Goal: Check status: Check status

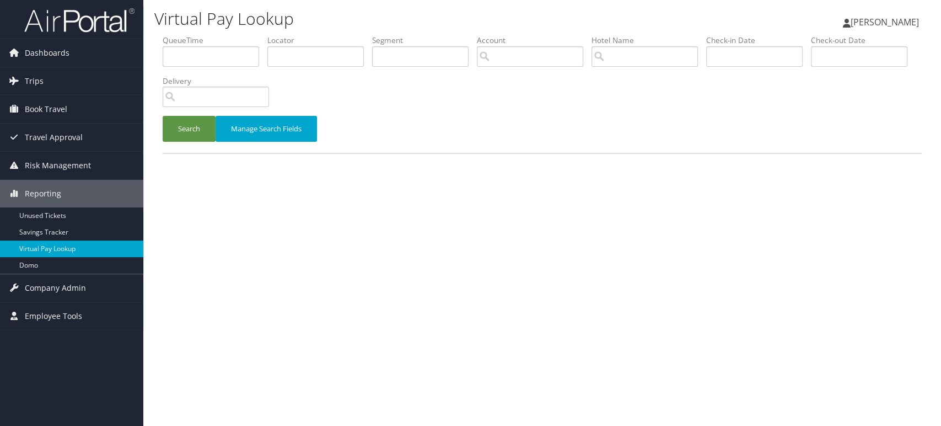
click at [73, 17] on img at bounding box center [79, 20] width 110 height 26
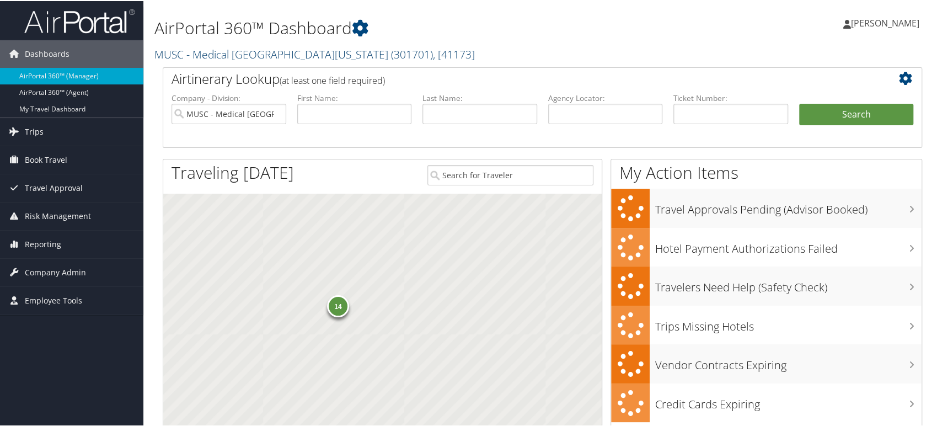
click at [306, 56] on link "MUSC - Medical University of South Carolina ( 301701 ) , [ 41173 ]" at bounding box center [314, 53] width 320 height 15
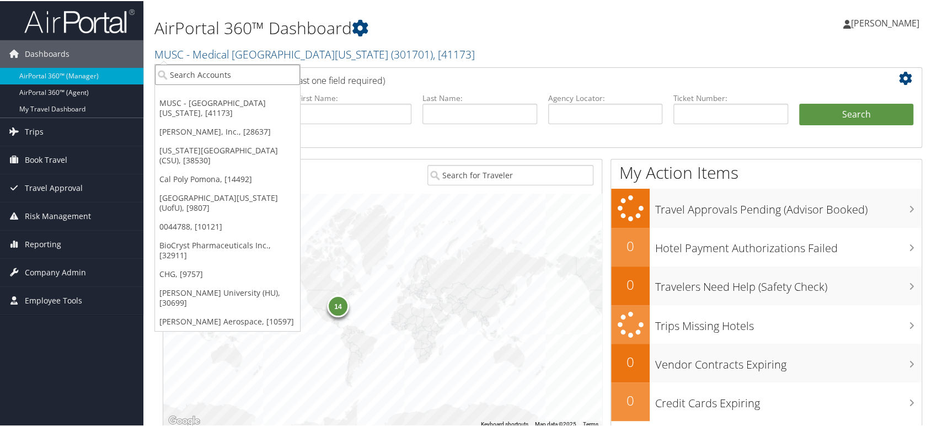
click at [237, 74] on input "search" at bounding box center [227, 73] width 145 height 20
paste input "5355"
type input "5355"
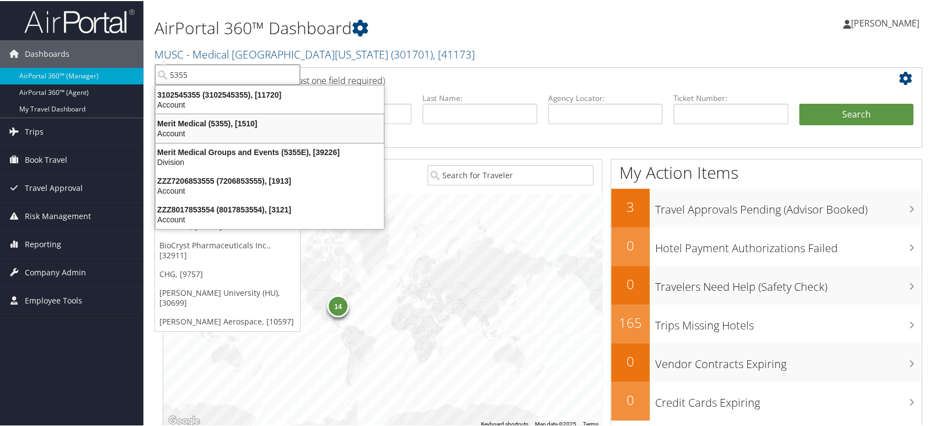
drag, startPoint x: 224, startPoint y: 130, endPoint x: 234, endPoint y: 137, distance: 12.2
click at [224, 130] on div "Account" at bounding box center [270, 132] width 242 height 10
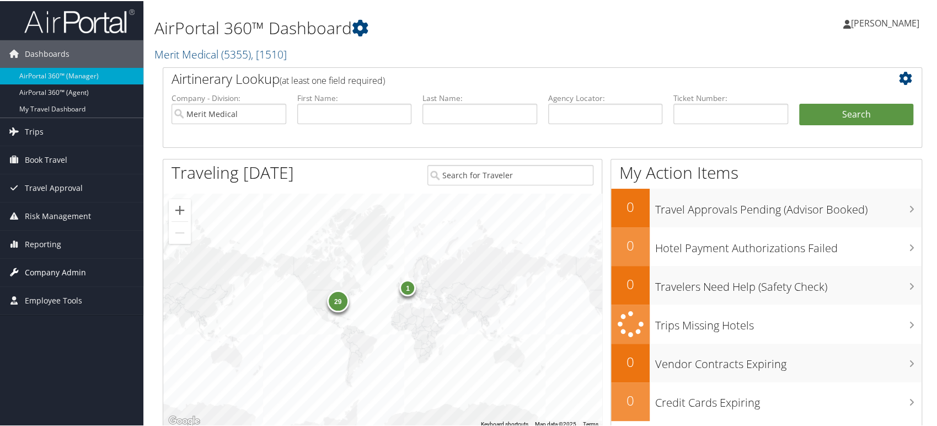
click at [75, 272] on span "Company Admin" at bounding box center [55, 272] width 61 height 28
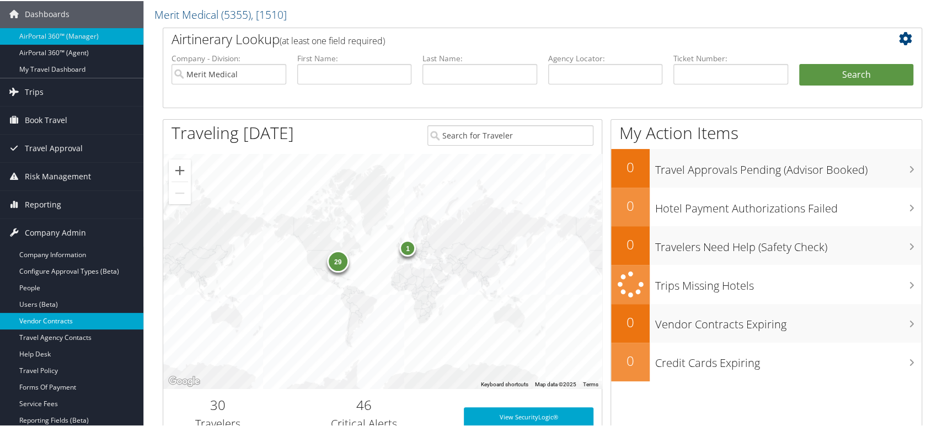
scroll to position [61, 0]
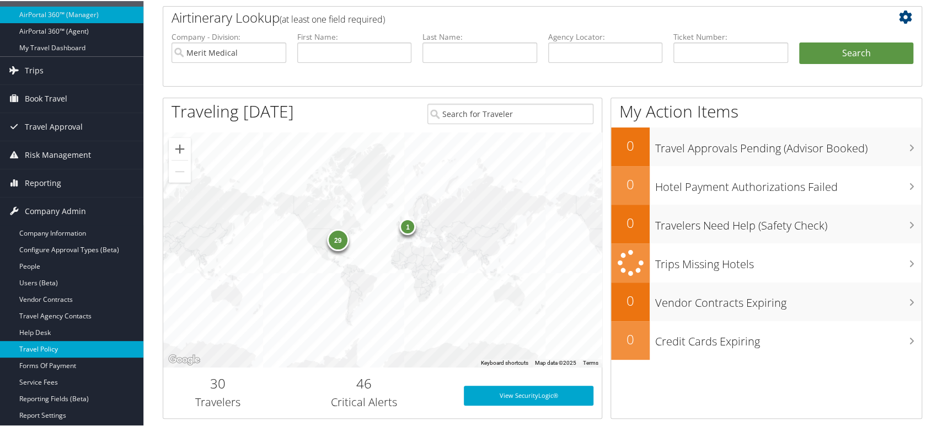
click at [54, 340] on link "Travel Policy" at bounding box center [71, 348] width 143 height 17
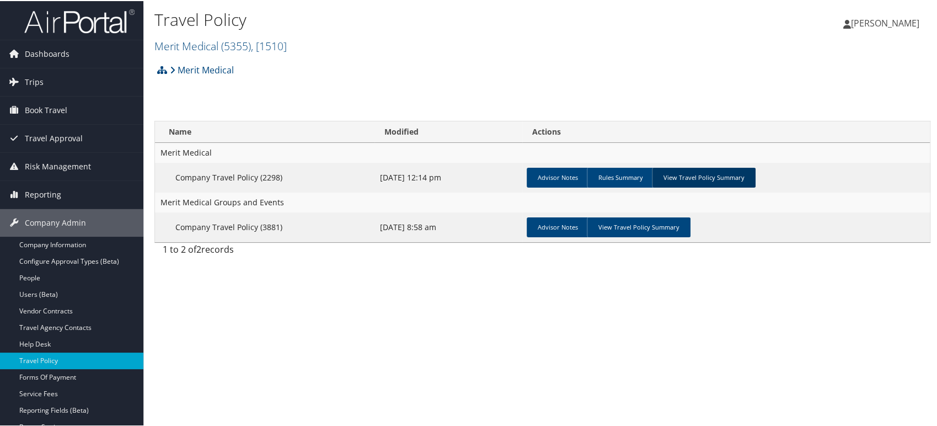
click at [687, 180] on link "View Travel Policy Summary" at bounding box center [704, 177] width 104 height 20
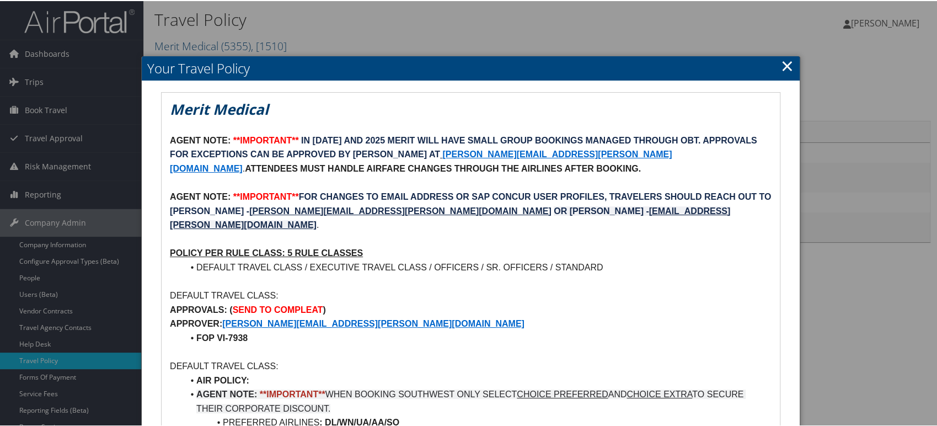
click at [776, 66] on h2 "Your Travel Policy" at bounding box center [471, 67] width 658 height 24
click at [781, 66] on link "×" at bounding box center [787, 64] width 13 height 22
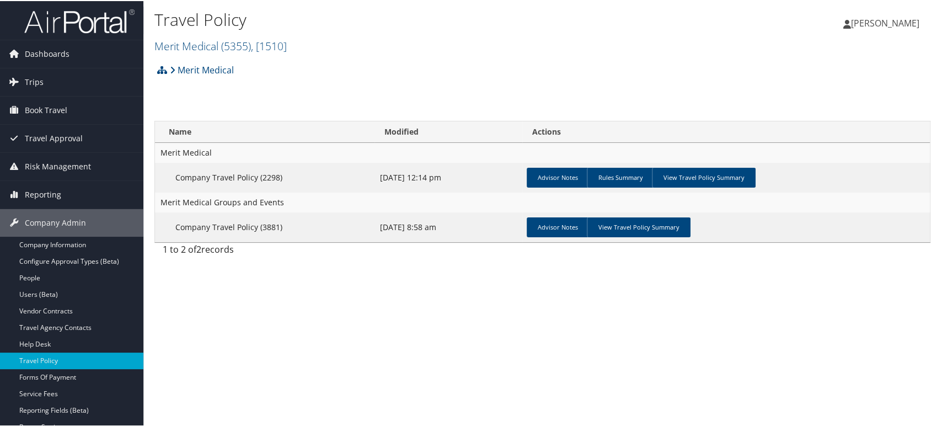
click at [104, 22] on img at bounding box center [79, 20] width 110 height 26
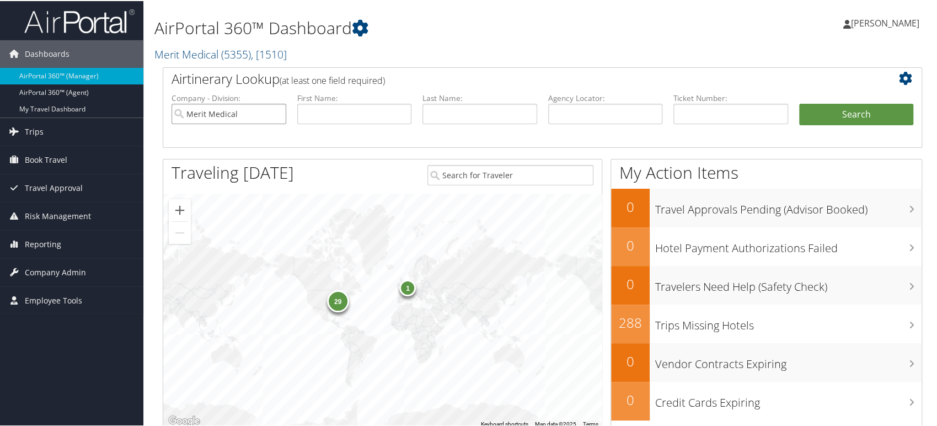
click at [277, 112] on input "Merit Medical" at bounding box center [229, 113] width 115 height 20
click at [327, 114] on input "text" at bounding box center [354, 113] width 115 height 20
type input "[PERSON_NAME]"
type input "chan"
click at [851, 116] on button "Search" at bounding box center [856, 114] width 115 height 22
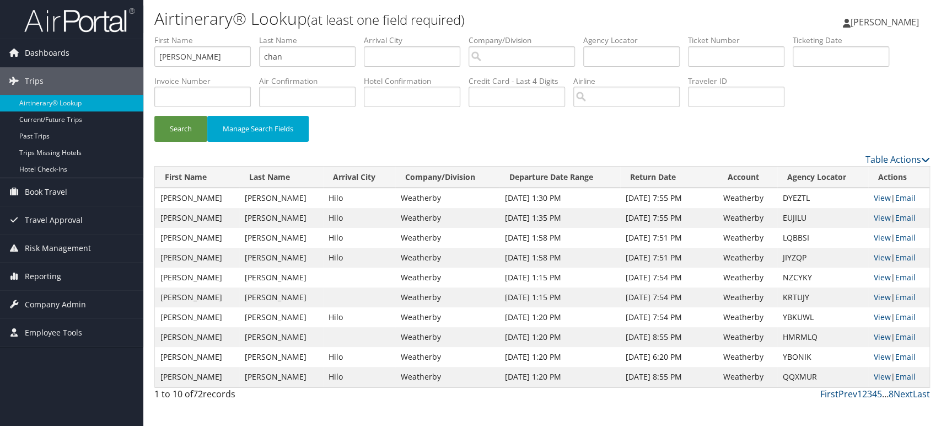
click at [98, 19] on img at bounding box center [79, 20] width 110 height 26
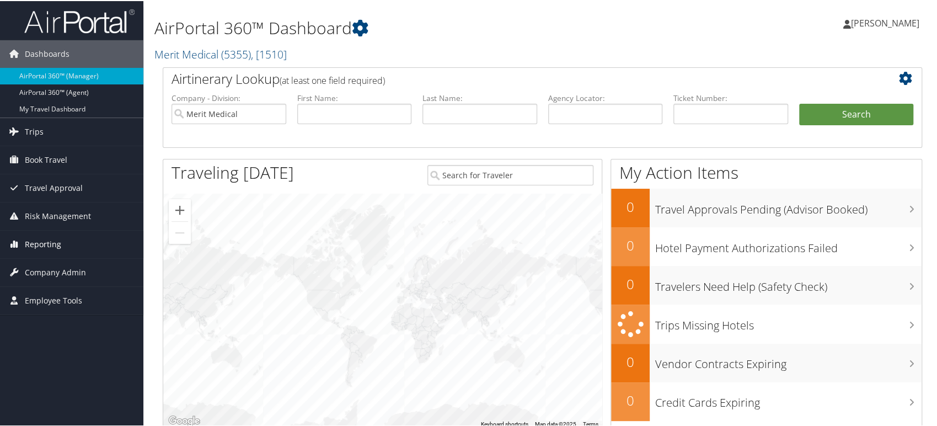
click at [56, 239] on span "Reporting" at bounding box center [43, 243] width 36 height 28
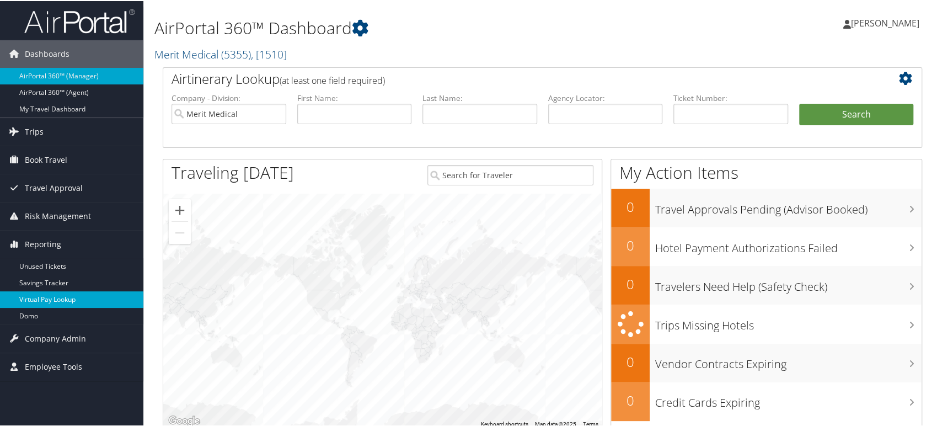
click at [45, 296] on link "Virtual Pay Lookup" at bounding box center [71, 298] width 143 height 17
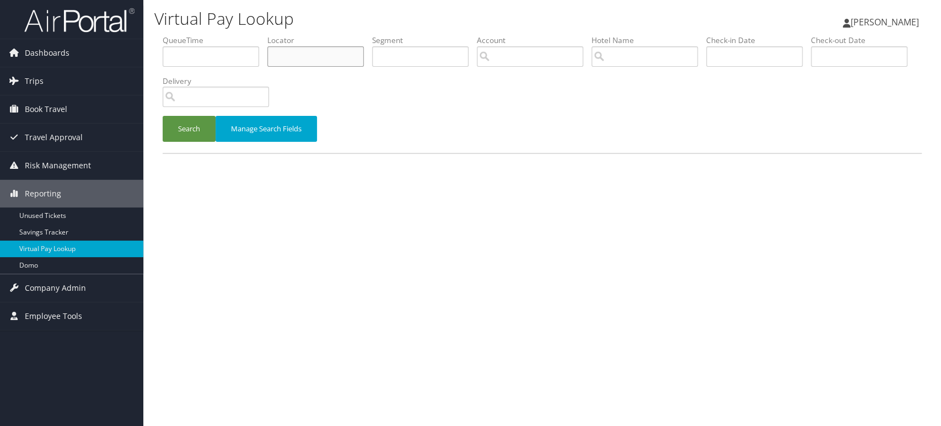
click at [307, 58] on input "text" at bounding box center [315, 56] width 97 height 20
paste input "FUZPVW"
type input "FUZPVW"
click at [194, 122] on button "Search" at bounding box center [189, 129] width 53 height 26
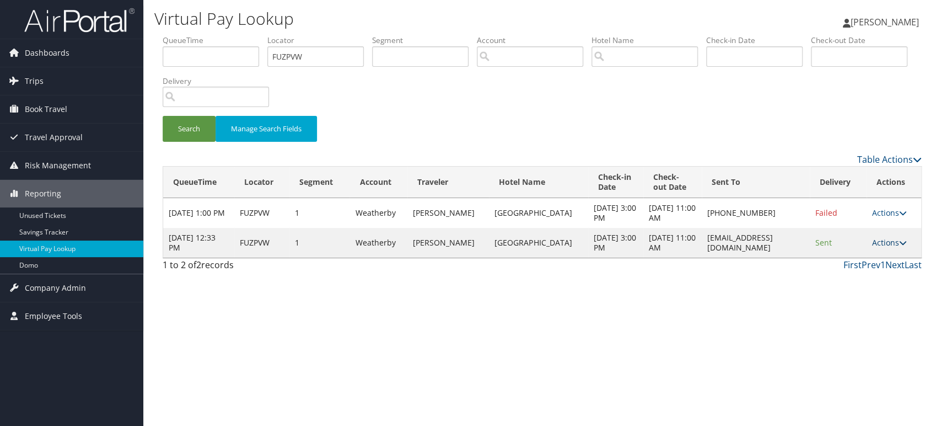
click at [892, 248] on link "Actions" at bounding box center [889, 242] width 35 height 10
click at [875, 308] on link "View Itinerary" at bounding box center [869, 311] width 69 height 19
click at [890, 248] on link "Actions" at bounding box center [889, 242] width 35 height 10
click at [875, 293] on link "Logs" at bounding box center [869, 292] width 69 height 19
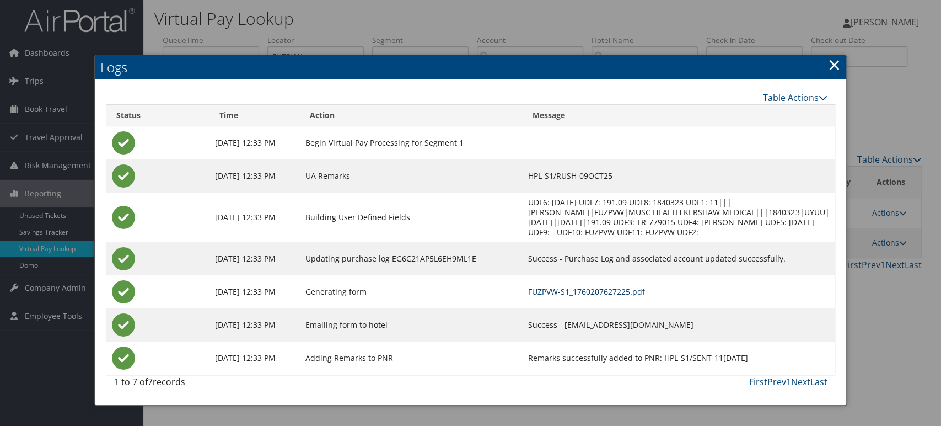
click at [615, 285] on td "FUZPVW-S1_1760207627225.pdf" at bounding box center [679, 291] width 312 height 33
click at [618, 290] on link "FUZPVW-S1_1760207627225.pdf" at bounding box center [586, 291] width 117 height 10
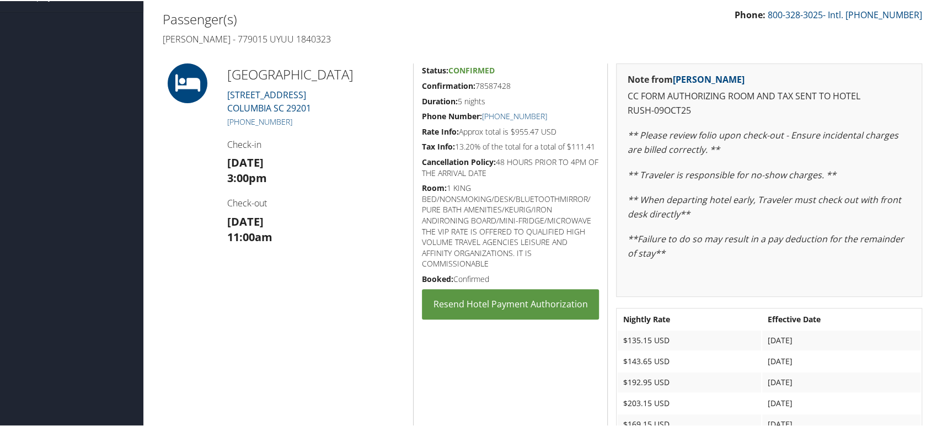
scroll to position [235, 0]
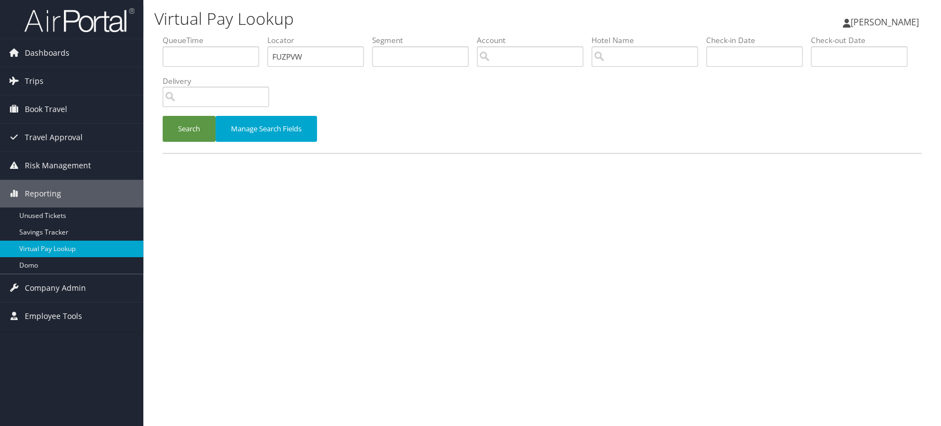
click at [88, 11] on img at bounding box center [79, 20] width 110 height 26
